Goal: Use online tool/utility: Utilize a website feature to perform a specific function

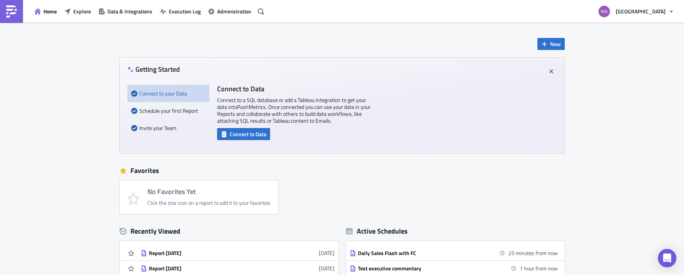
click at [72, 3] on div "Home Explore Data & Integrations Execution Log Administration" at bounding box center [133, 11] width 267 height 23
click at [74, 11] on span "Explore" at bounding box center [82, 11] width 18 height 8
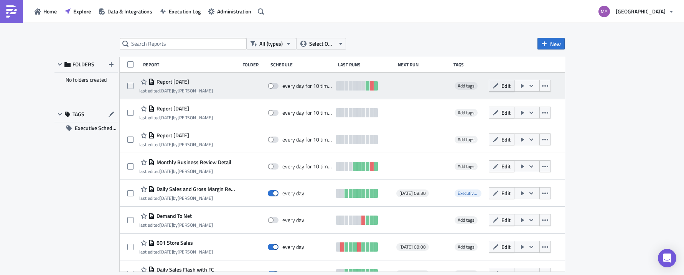
click at [503, 85] on span "Edit" at bounding box center [506, 86] width 9 height 8
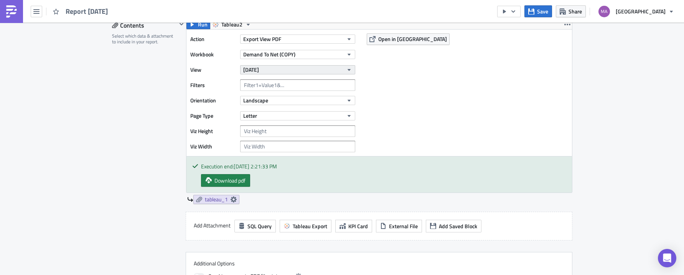
scroll to position [237, 0]
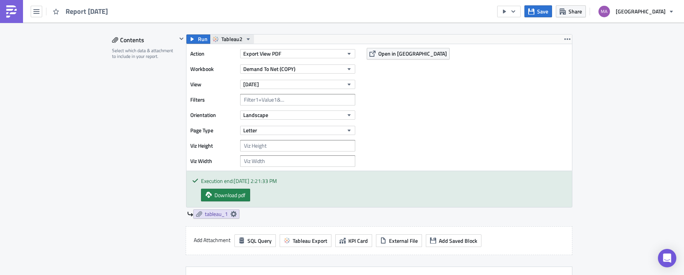
click at [231, 39] on span "Tableau2" at bounding box center [231, 39] width 21 height 9
click at [241, 51] on div "Tableau" at bounding box center [247, 52] width 55 height 8
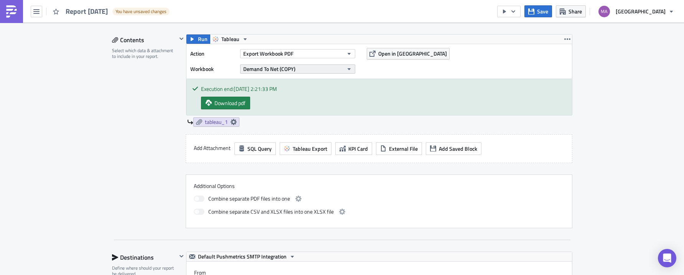
click at [264, 69] on span "Demand To Net (COPY)" at bounding box center [269, 69] width 52 height 8
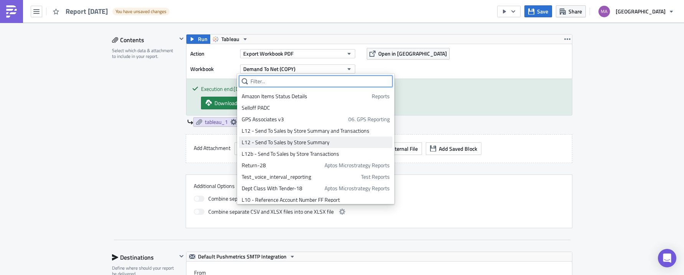
scroll to position [1038, 0]
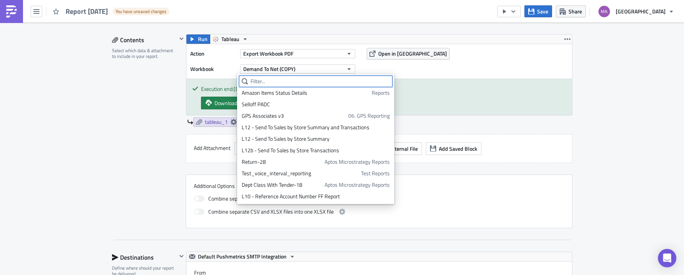
click at [348, 86] on input "text" at bounding box center [315, 82] width 153 height 12
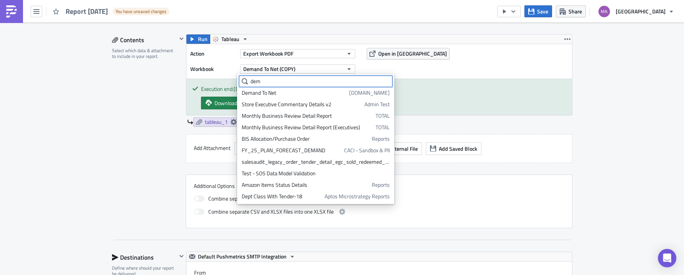
scroll to position [0, 0]
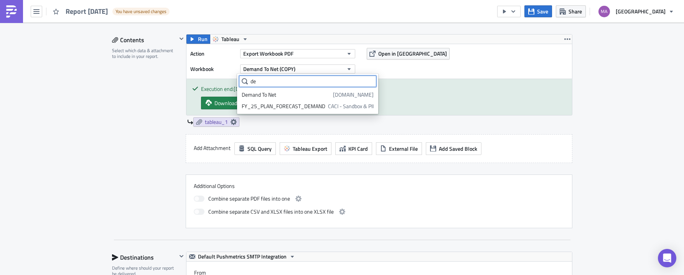
type input "d"
